Goal: Task Accomplishment & Management: Complete application form

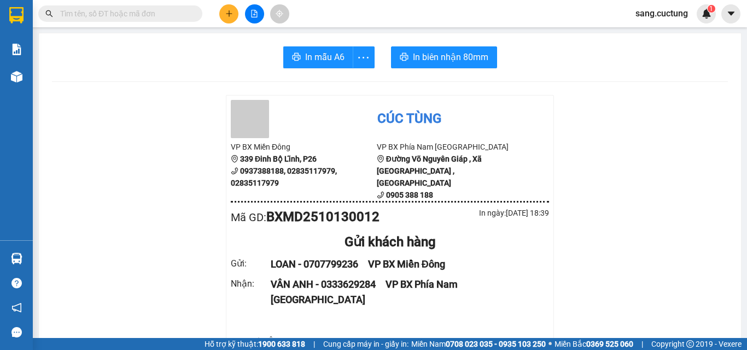
click at [127, 19] on input "text" at bounding box center [124, 14] width 129 height 12
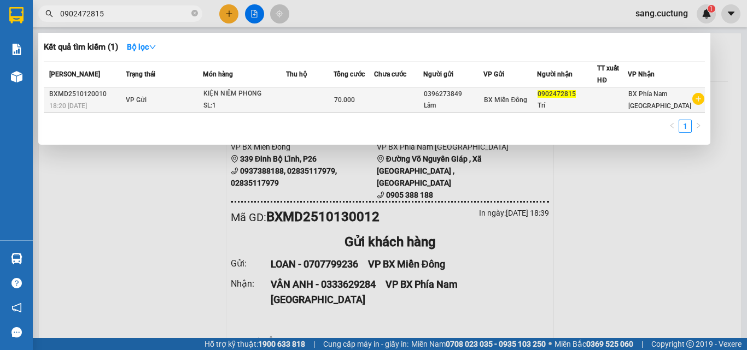
type input "0902472815"
click at [280, 98] on div "KIỆN NIÊM PHONG" at bounding box center [244, 94] width 82 height 12
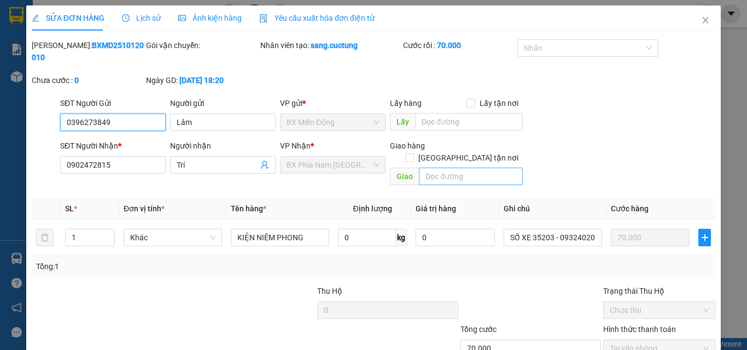
type input "0396273849"
type input "0902472815"
type input "70.000"
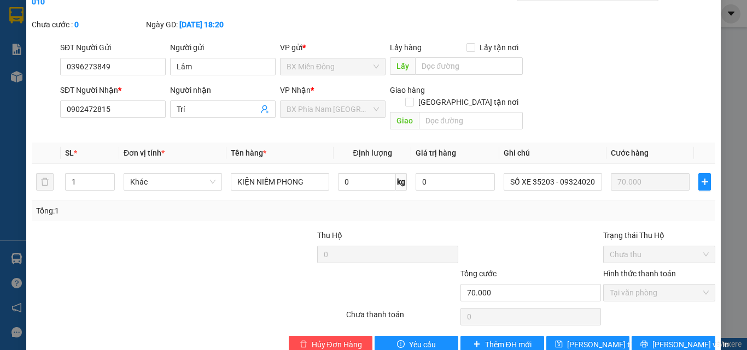
scroll to position [56, 0]
click at [585, 237] on div at bounding box center [530, 248] width 143 height 38
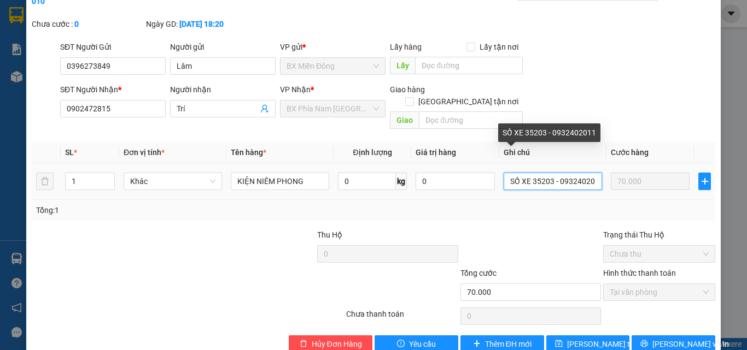
click at [529, 173] on input "SỐ XE 35203 - 0932402011" at bounding box center [552, 181] width 98 height 17
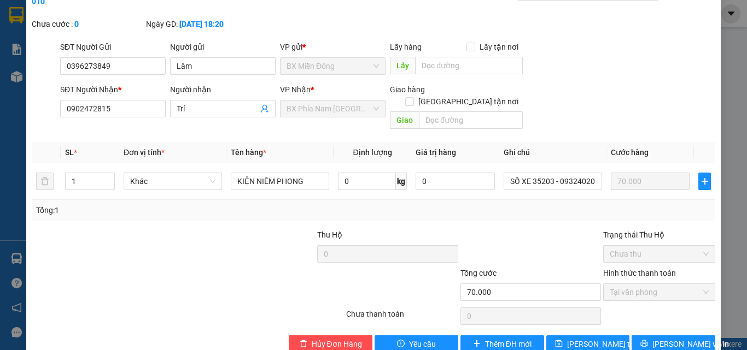
click at [541, 204] on div "Tổng: 1" at bounding box center [373, 210] width 674 height 12
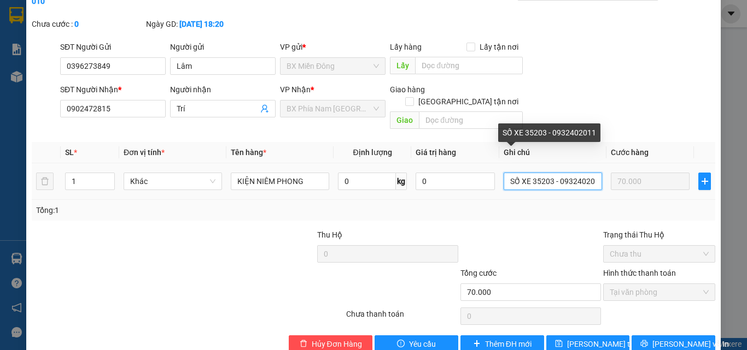
click at [531, 173] on input "SỐ XE 35203 - 0932402011" at bounding box center [552, 181] width 98 height 17
drag, startPoint x: 527, startPoint y: 157, endPoint x: 610, endPoint y: 181, distance: 86.1
click at [610, 181] on div "SL * Đơn vị tính * Tên hàng * Định lượng Giá trị hàng Ghi chú Cước hàng 1 Khác …" at bounding box center [373, 181] width 683 height 79
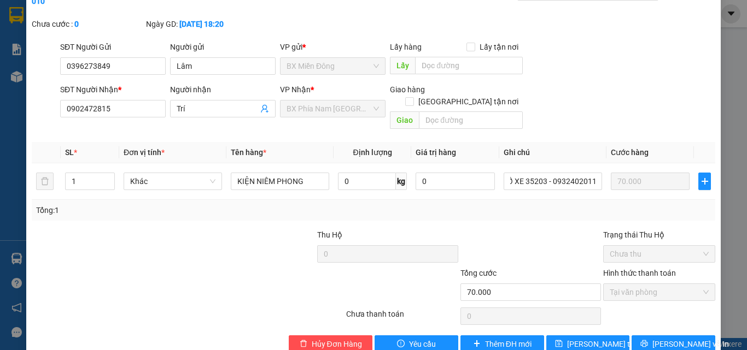
click at [571, 204] on div "Tổng: 1" at bounding box center [373, 210] width 674 height 12
click at [271, 229] on div at bounding box center [244, 248] width 143 height 38
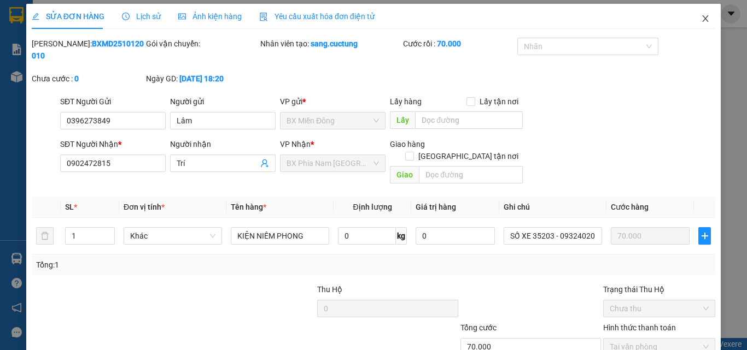
click at [705, 17] on span "Close" at bounding box center [705, 19] width 31 height 31
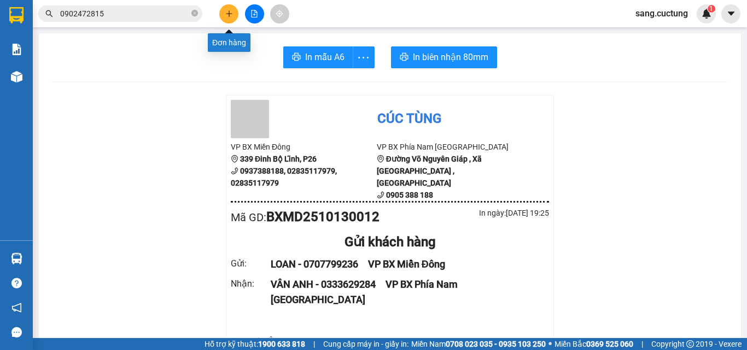
click at [229, 14] on icon "plus" at bounding box center [228, 13] width 1 height 6
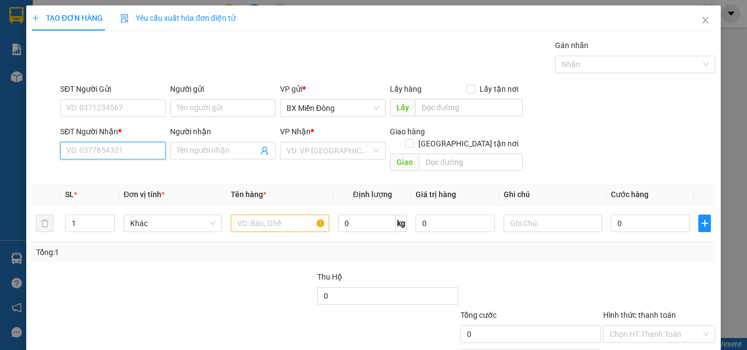
click at [80, 152] on input "SĐT Người Nhận *" at bounding box center [112, 150] width 105 height 17
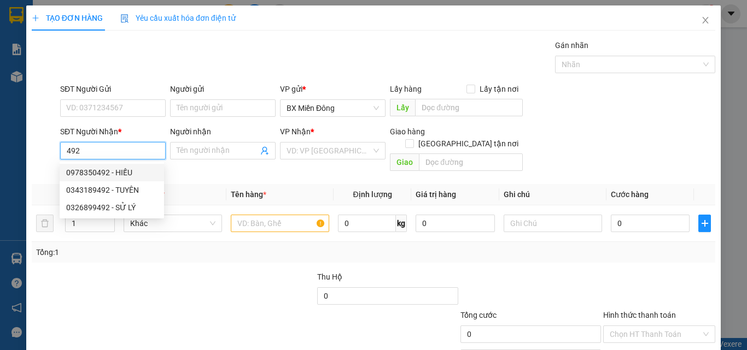
click at [95, 172] on div "0978350492 - HIẾU" at bounding box center [111, 173] width 91 height 12
type input "0978350492"
type input "HIẾU"
type input "MỸ CA CAM RANH"
type input "120.000"
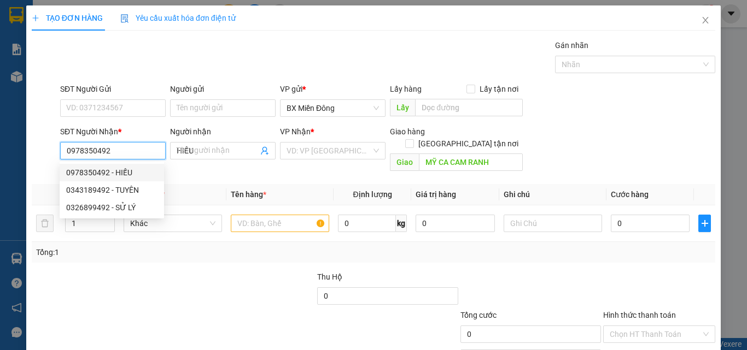
type input "120.000"
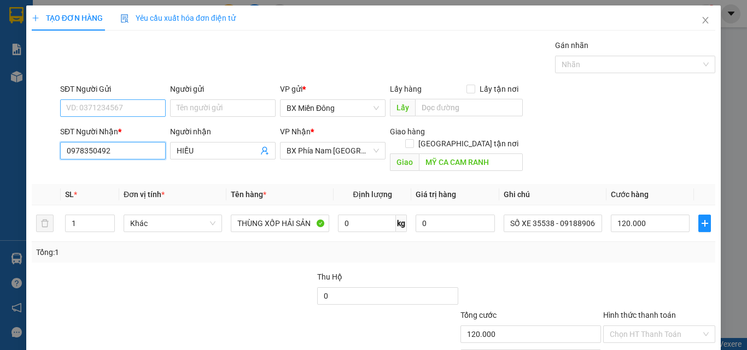
type input "0978350492"
click at [93, 101] on input "SĐT Người Gửi" at bounding box center [112, 107] width 105 height 17
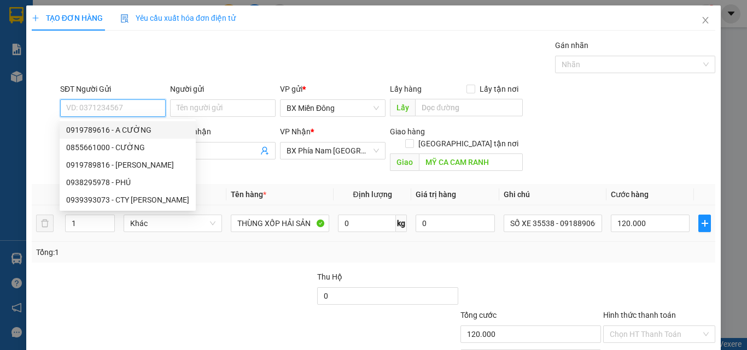
drag, startPoint x: 84, startPoint y: 127, endPoint x: 407, endPoint y: 206, distance: 332.6
click at [84, 127] on div "0919789616 - A CƯỜNG" at bounding box center [127, 130] width 123 height 12
type input "0919789616"
type input "A CƯỜNG"
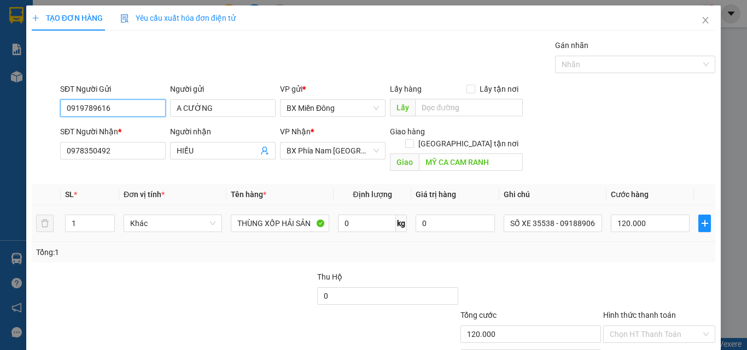
scroll to position [54, 0]
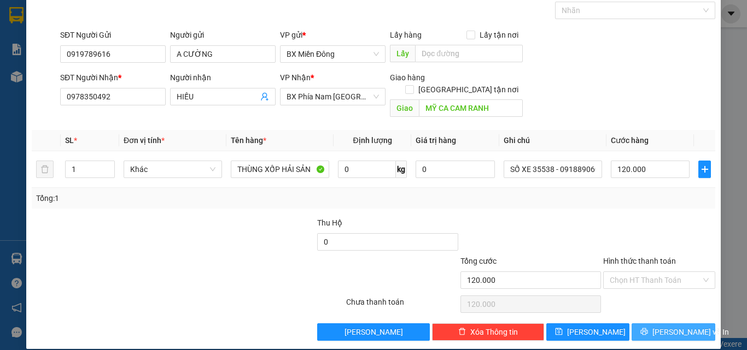
click at [659, 326] on span "[PERSON_NAME] và In" at bounding box center [690, 332] width 77 height 12
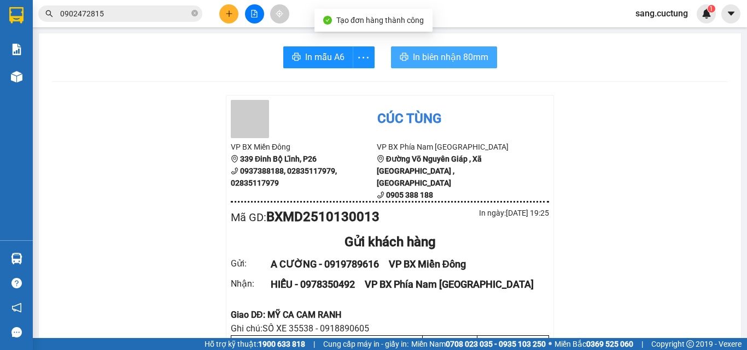
drag, startPoint x: 419, startPoint y: 55, endPoint x: 448, endPoint y: 128, distance: 79.0
click at [419, 54] on span "In biên nhận 80mm" at bounding box center [450, 57] width 75 height 14
